Goal: Information Seeking & Learning: Learn about a topic

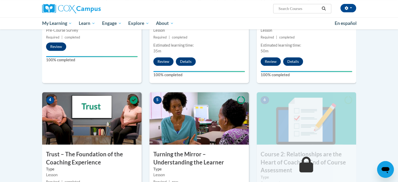
scroll to position [288, 0]
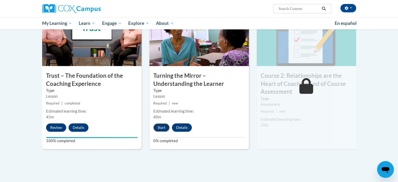
click at [161, 125] on button "Start" at bounding box center [161, 127] width 16 height 8
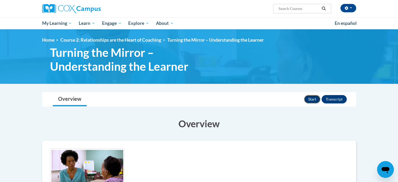
click at [311, 99] on button "Start" at bounding box center [312, 99] width 16 height 8
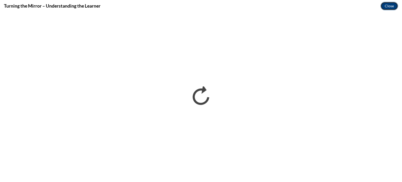
drag, startPoint x: 393, startPoint y: 8, endPoint x: 391, endPoint y: 6, distance: 2.8
click at [393, 7] on button "Close" at bounding box center [389, 6] width 18 height 8
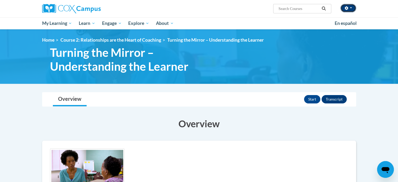
click at [349, 9] on button "button" at bounding box center [348, 8] width 16 height 8
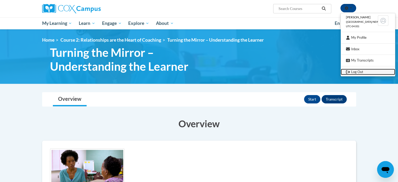
click at [358, 70] on link "Log Out" at bounding box center [368, 72] width 54 height 7
